Goal: Information Seeking & Learning: Learn about a topic

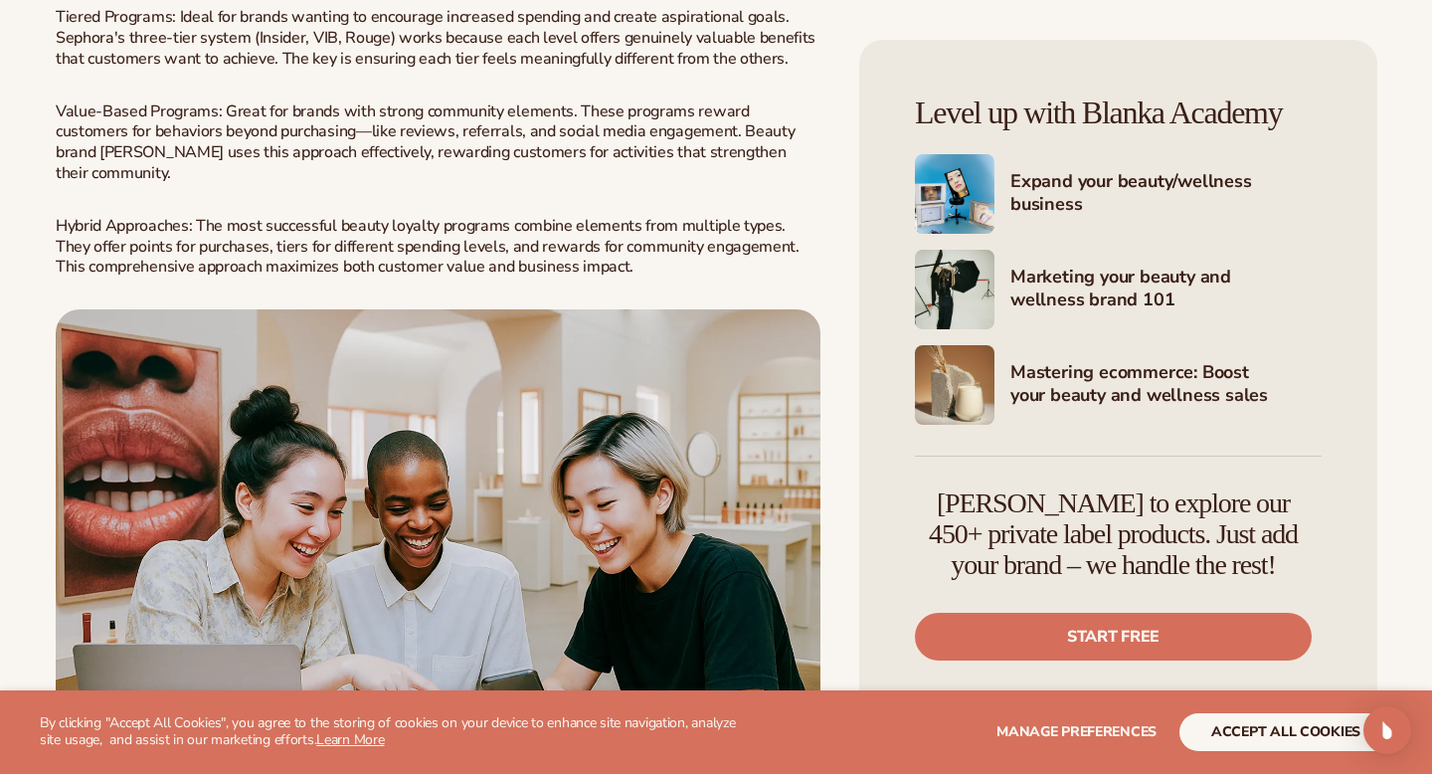
scroll to position [1916, 0]
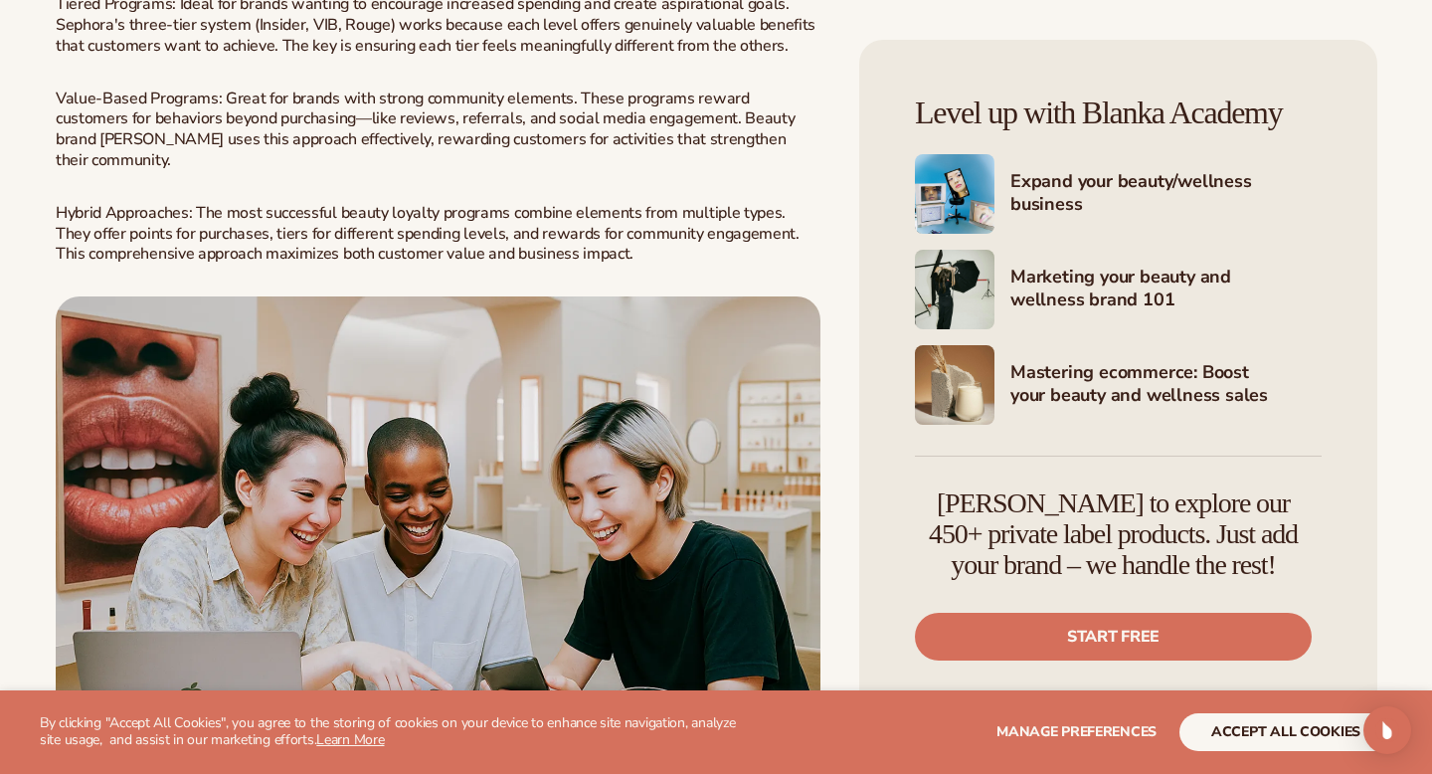
click at [505, 451] on img at bounding box center [438, 535] width 765 height 478
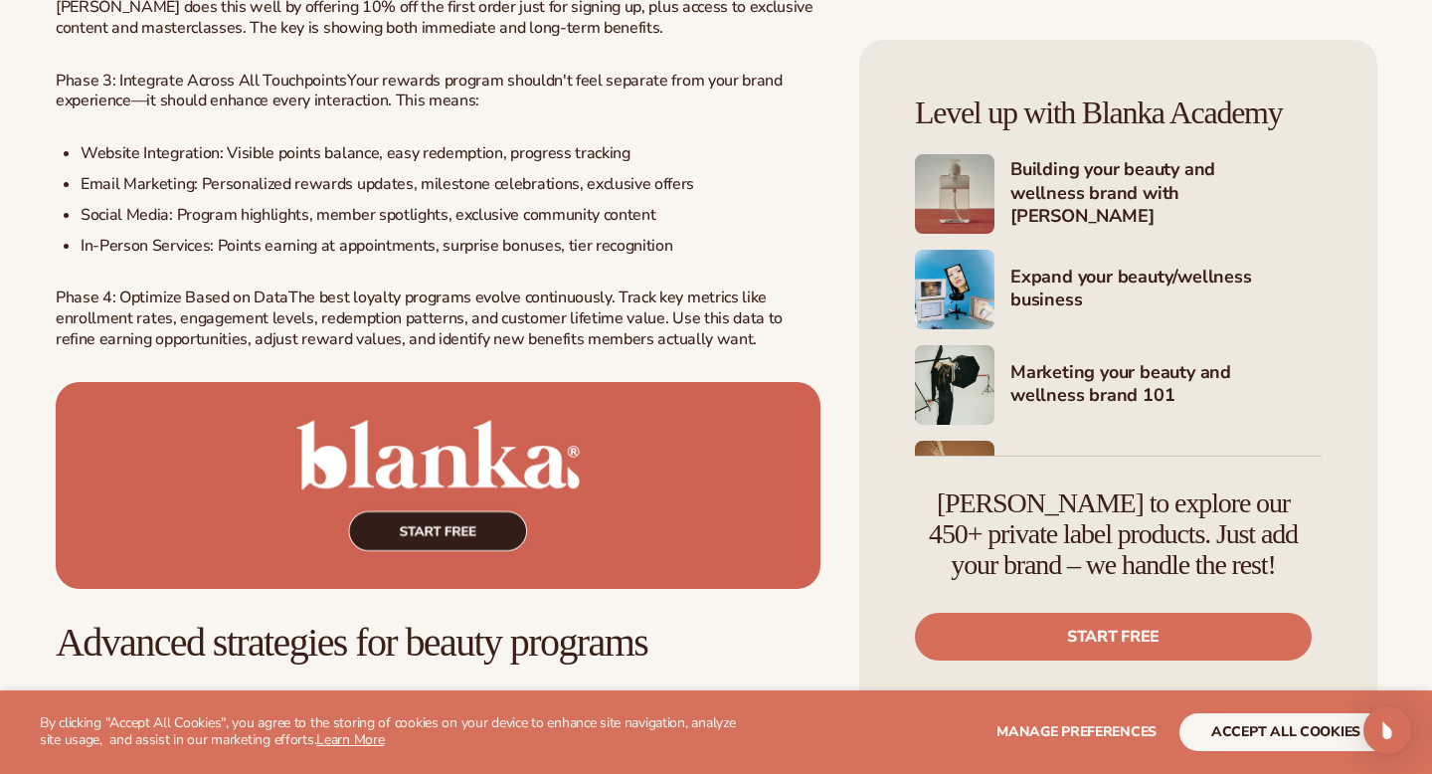
scroll to position [3658, 0]
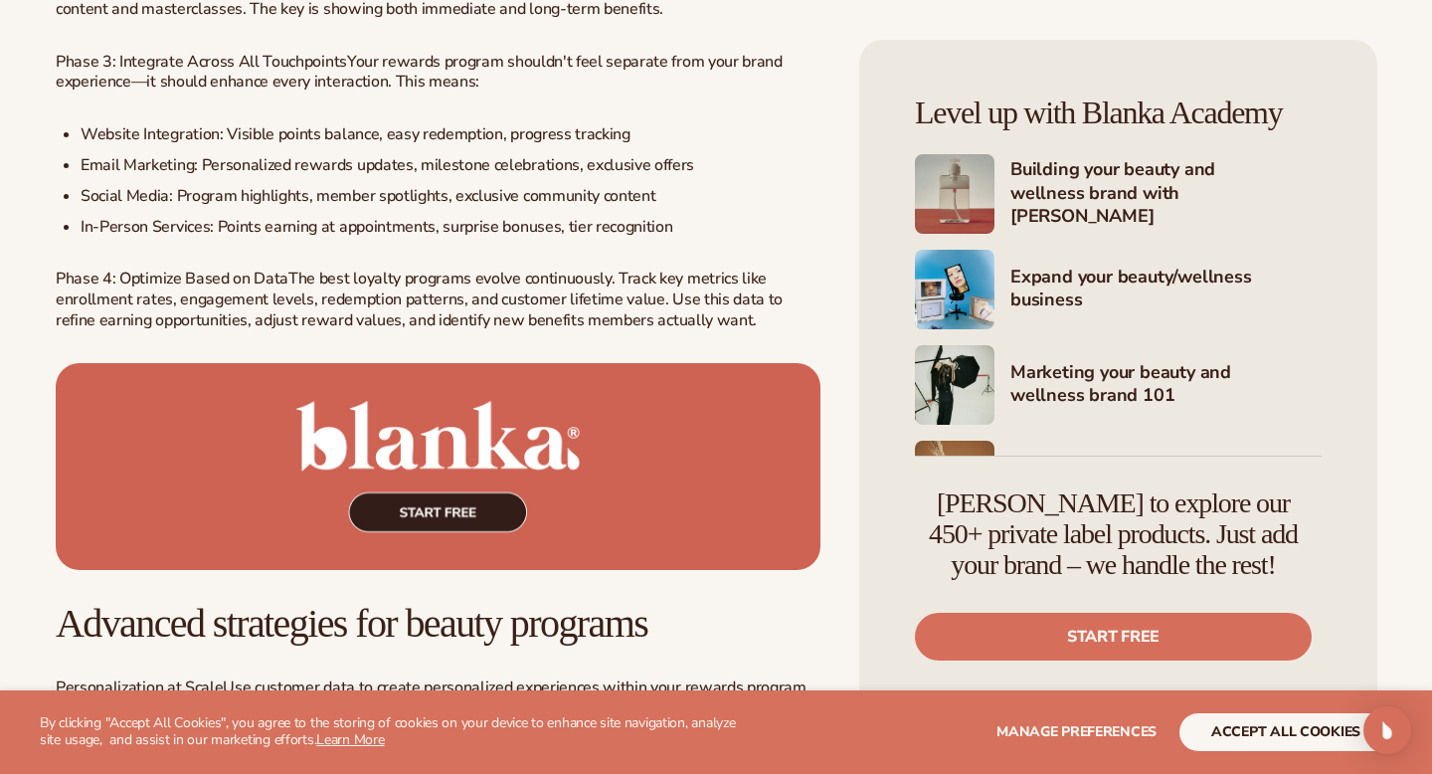
click at [373, 442] on img at bounding box center [438, 467] width 765 height 208
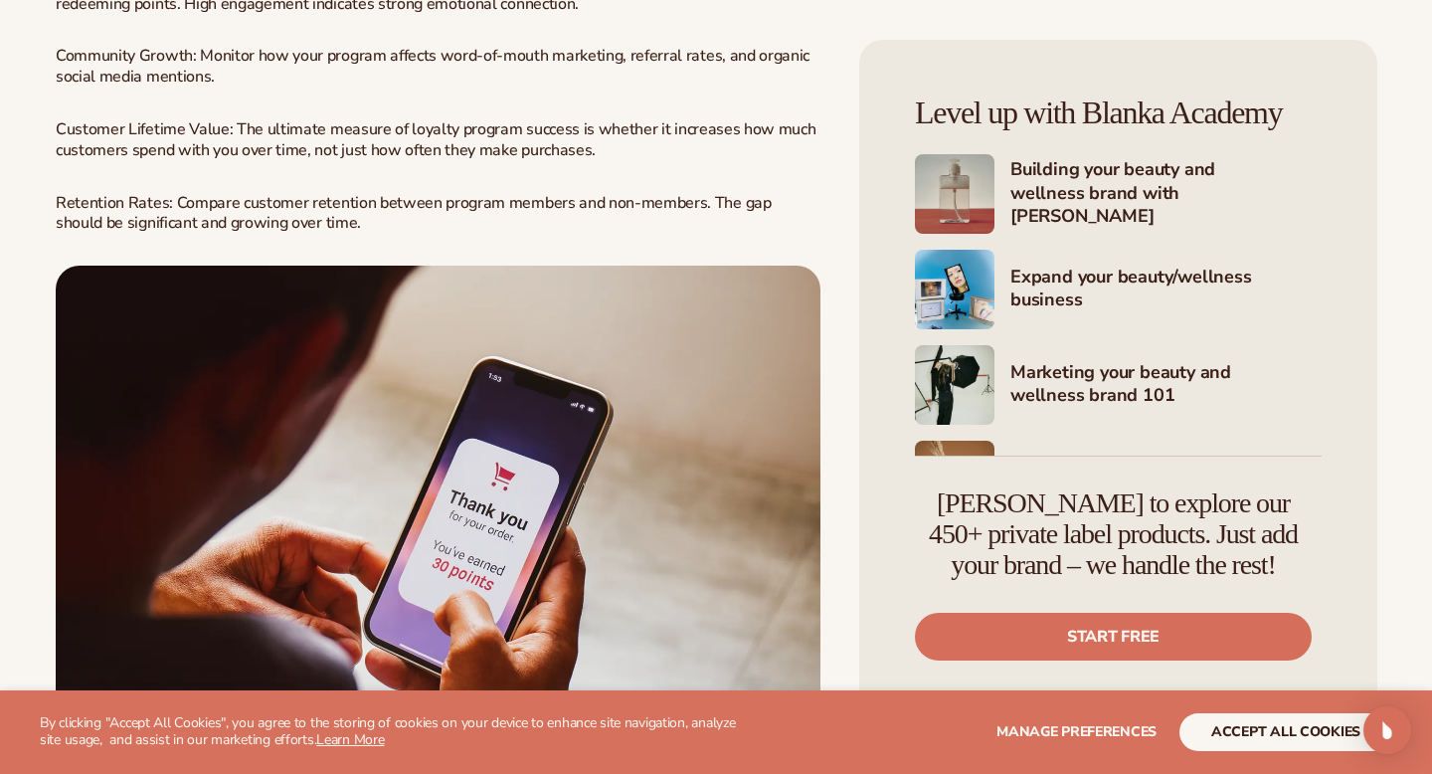
scroll to position [4852, 0]
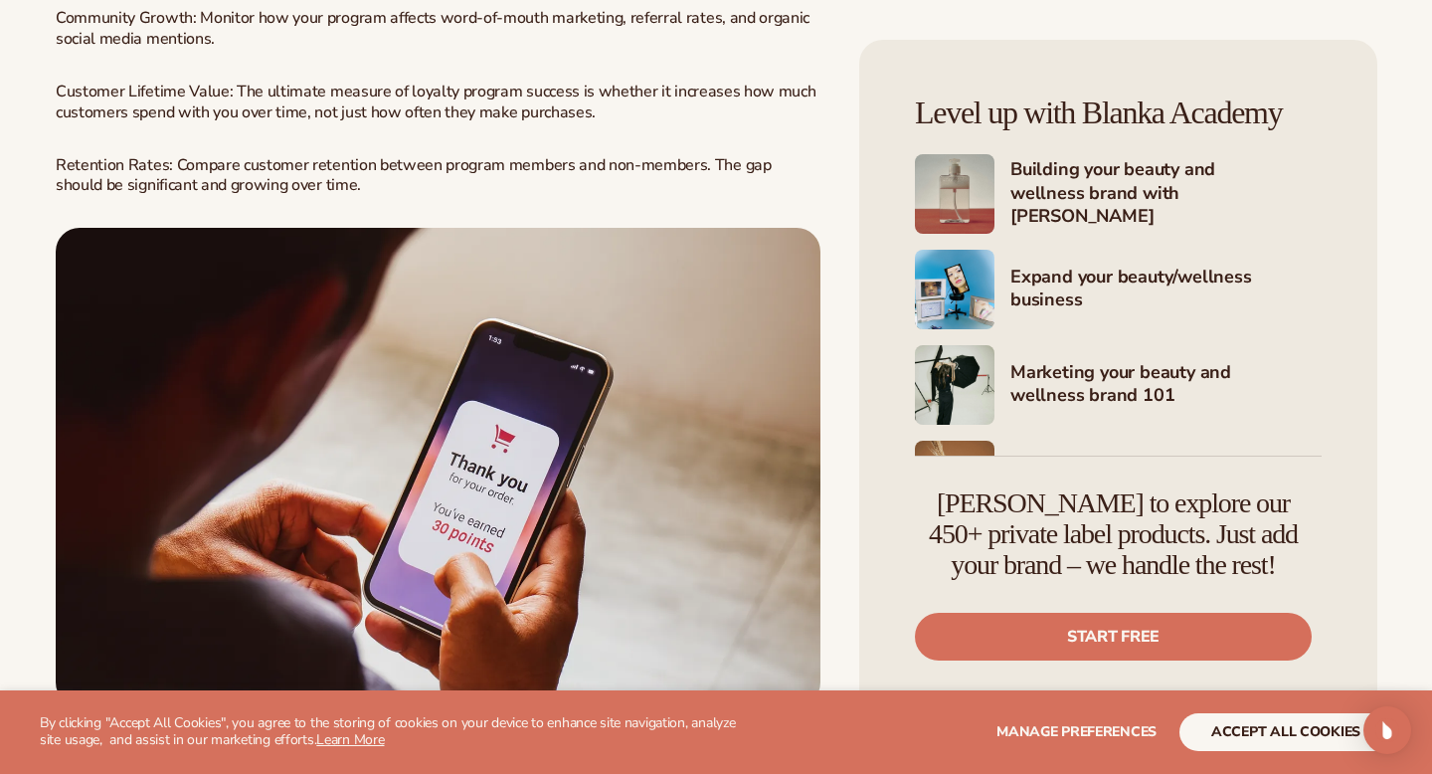
click at [373, 311] on img at bounding box center [438, 467] width 765 height 478
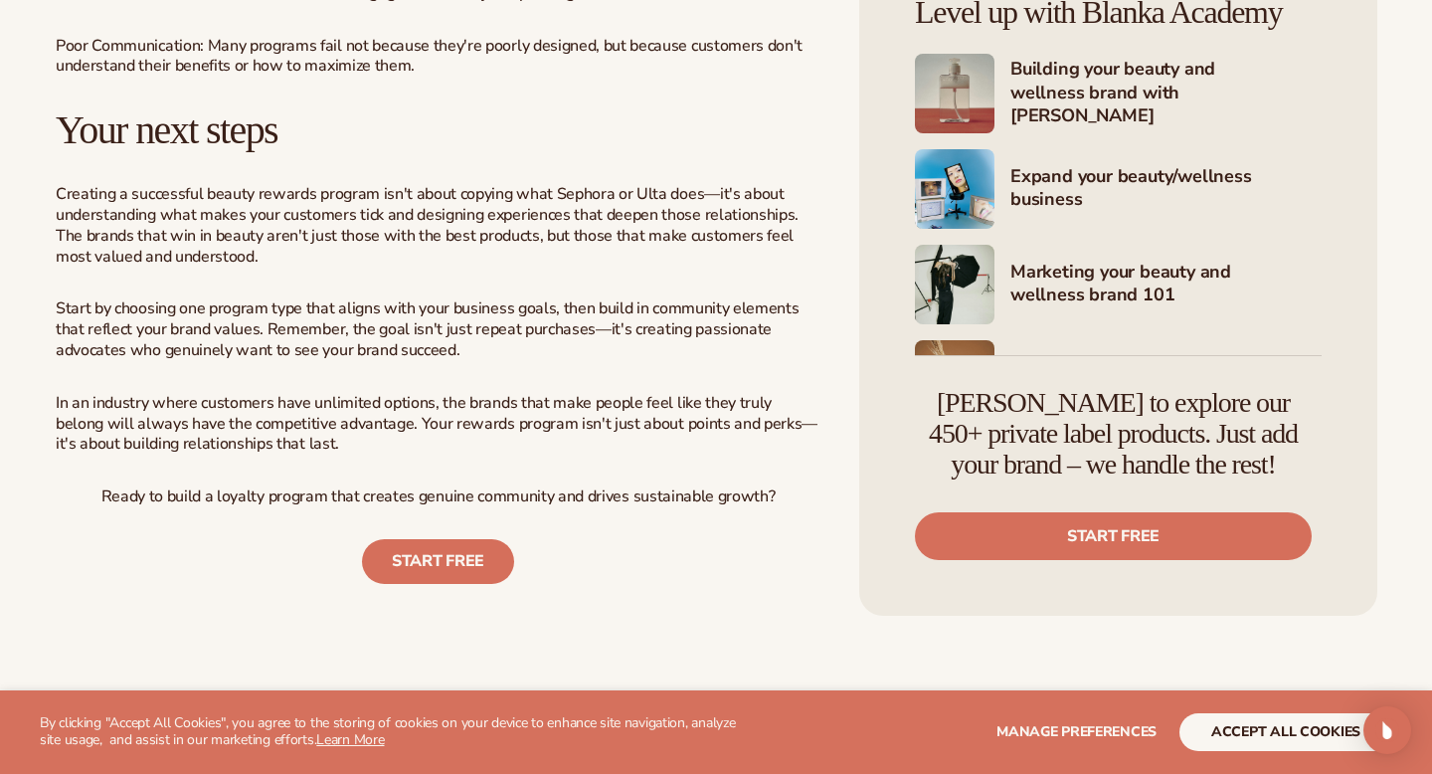
scroll to position [5838, 0]
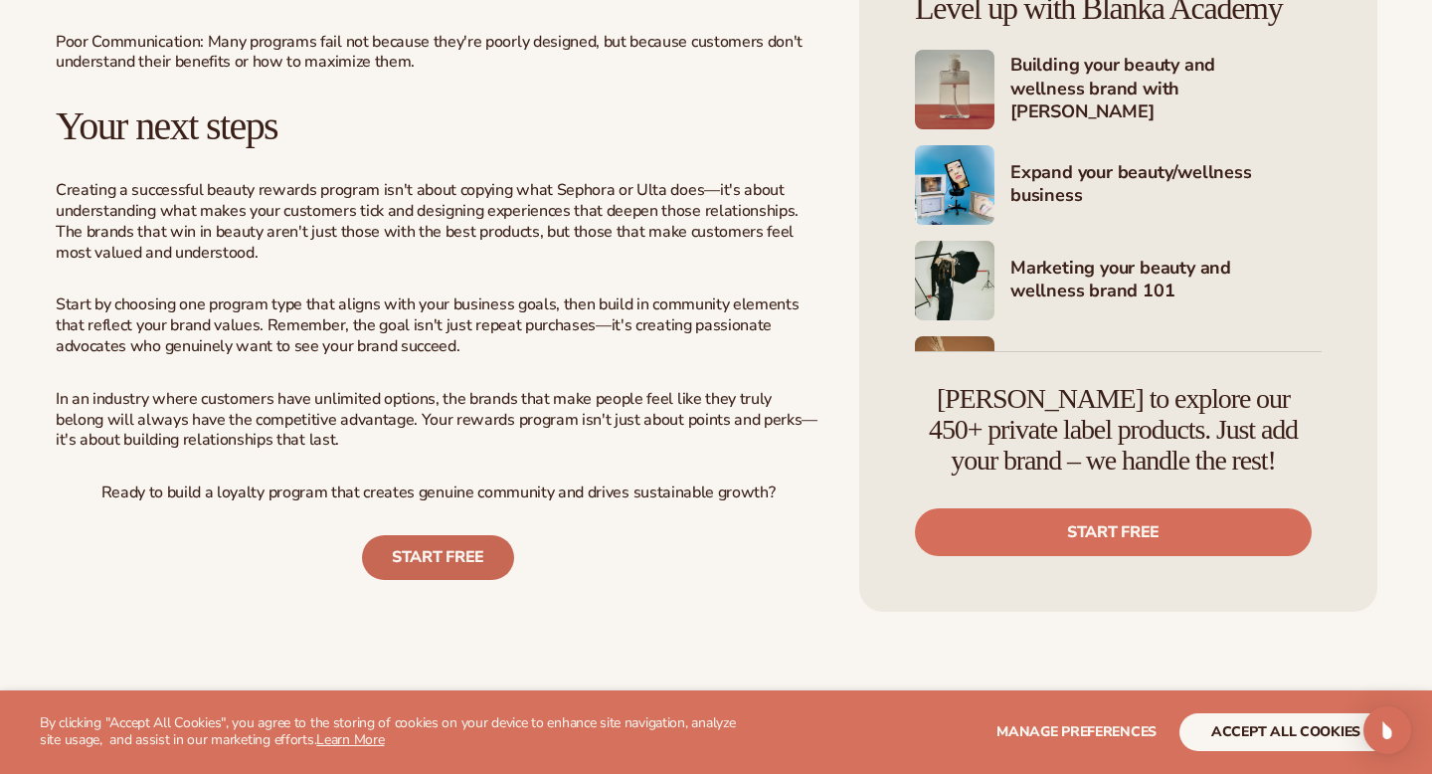
click at [437, 535] on link "START FREE" at bounding box center [438, 557] width 152 height 45
